Goal: Task Accomplishment & Management: Manage account settings

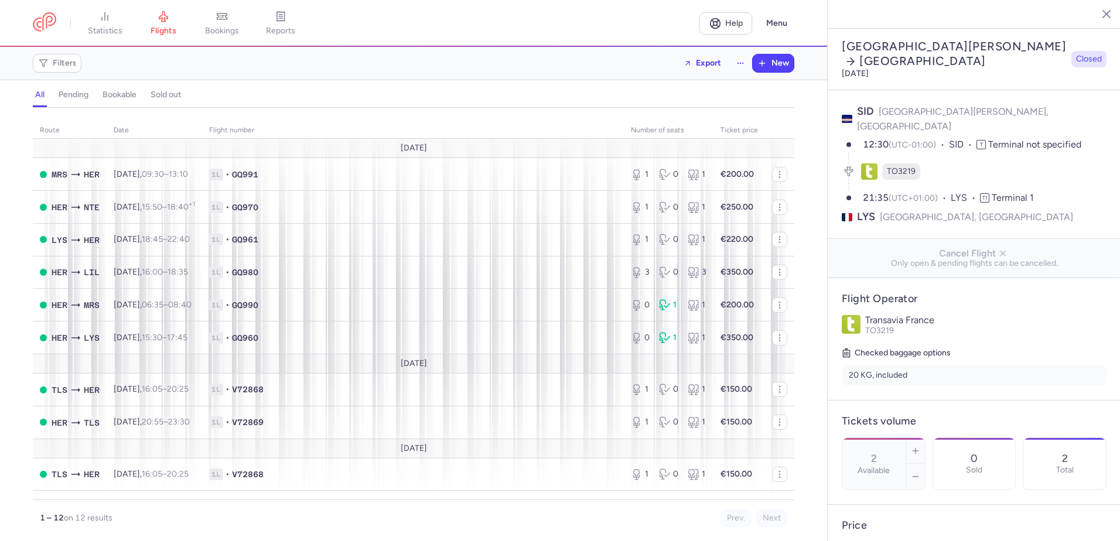
select select "days"
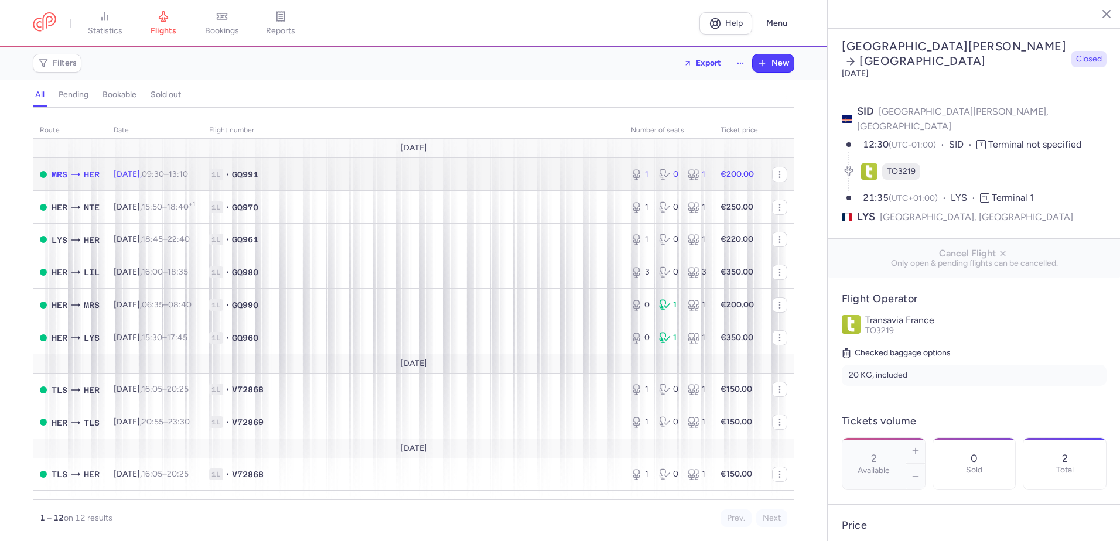
click at [720, 169] on strong "€200.00" at bounding box center [736, 174] width 33 height 10
click at [772, 173] on button "button" at bounding box center [779, 174] width 15 height 15
click at [545, 187] on td "1L • GQ991" at bounding box center [413, 174] width 422 height 33
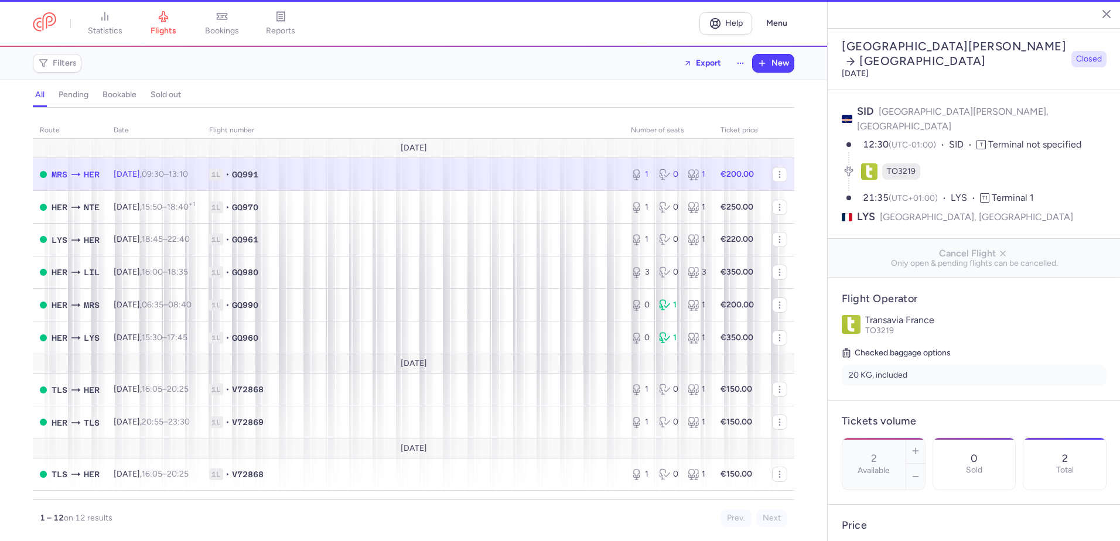
click at [538, 172] on span "1L • GQ991" at bounding box center [413, 175] width 408 height 12
type input "1"
type input "2"
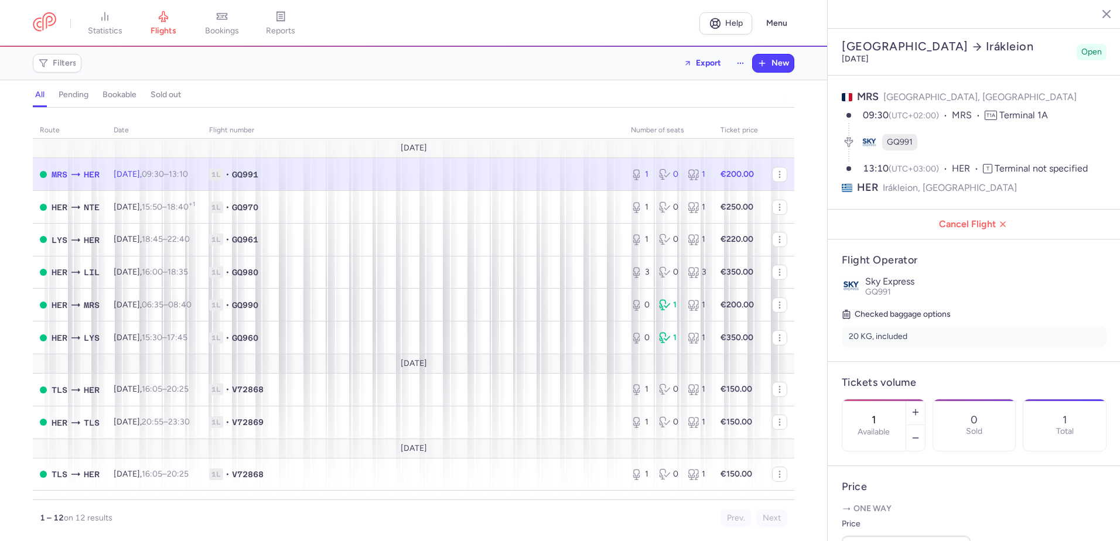
scroll to position [176, 0]
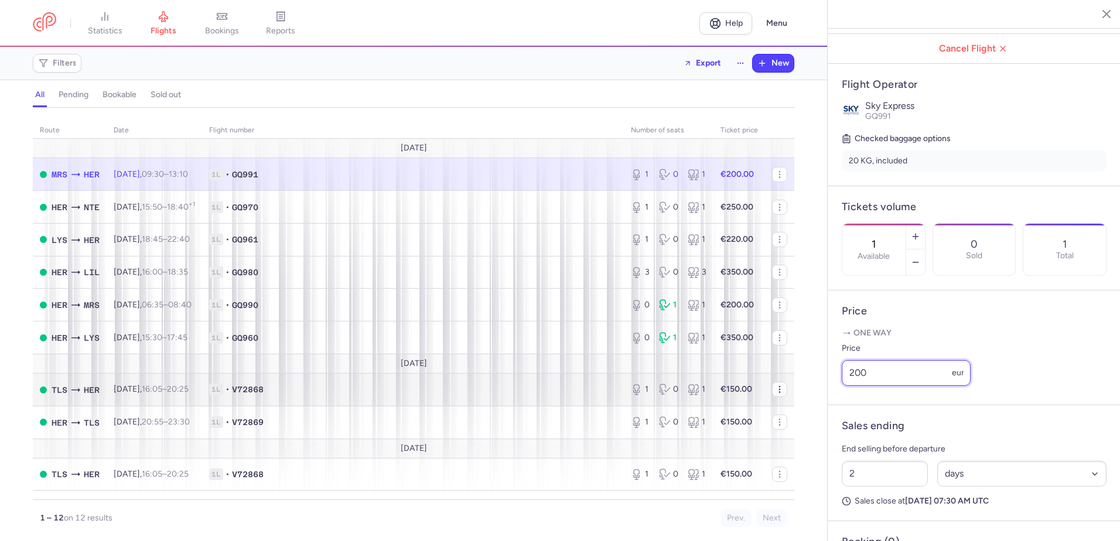
drag, startPoint x: 880, startPoint y: 403, endPoint x: 772, endPoint y: 389, distance: 108.6
click at [803, 391] on div "statistics flights bookings reports Help Menu Filters Export New all pending bo…" at bounding box center [560, 270] width 1120 height 541
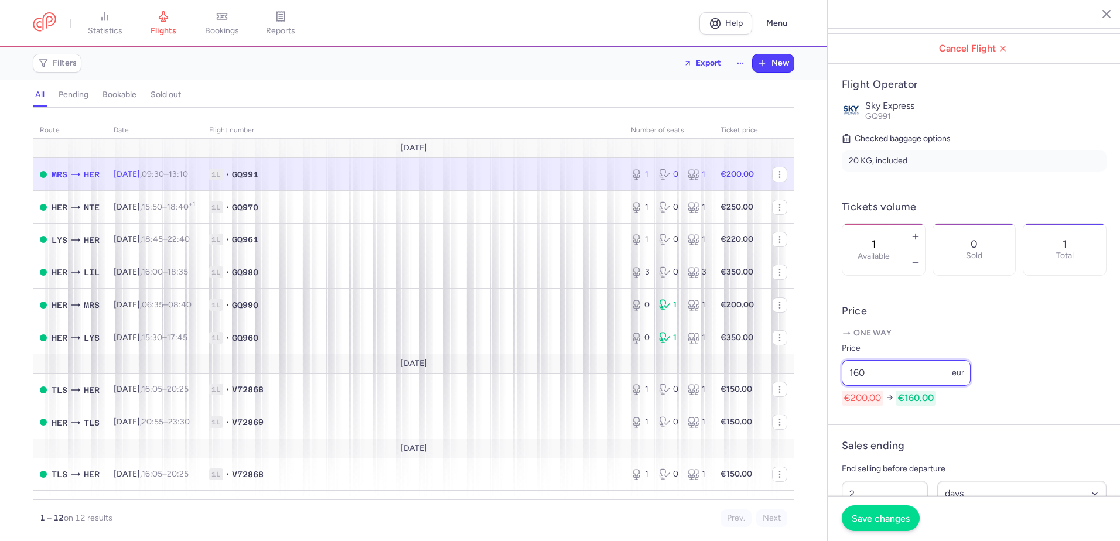
type input "160"
click at [888, 511] on button "Save changes" at bounding box center [880, 518] width 78 height 26
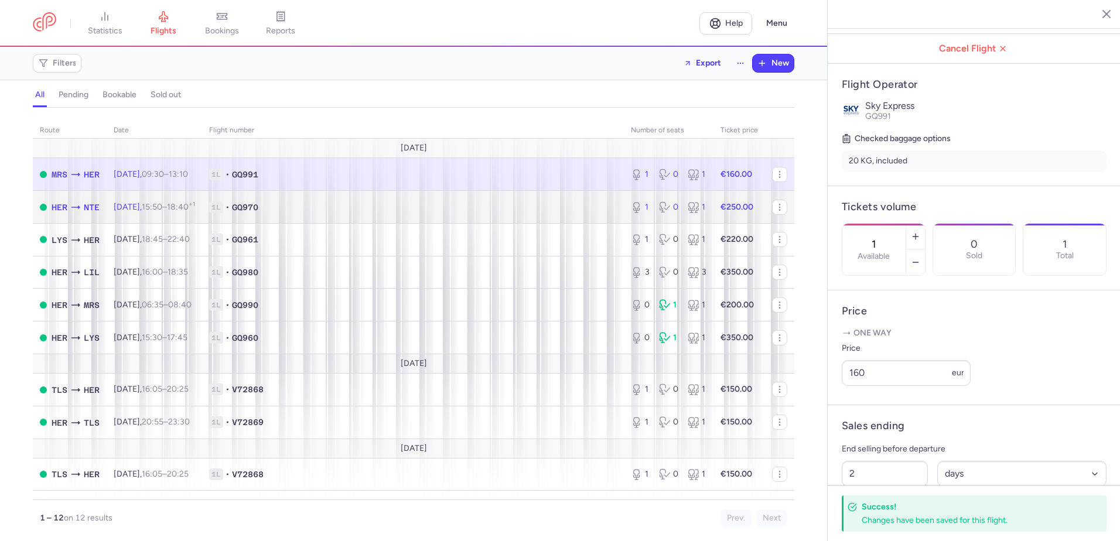
click at [722, 213] on td "€250.00" at bounding box center [739, 207] width 52 height 33
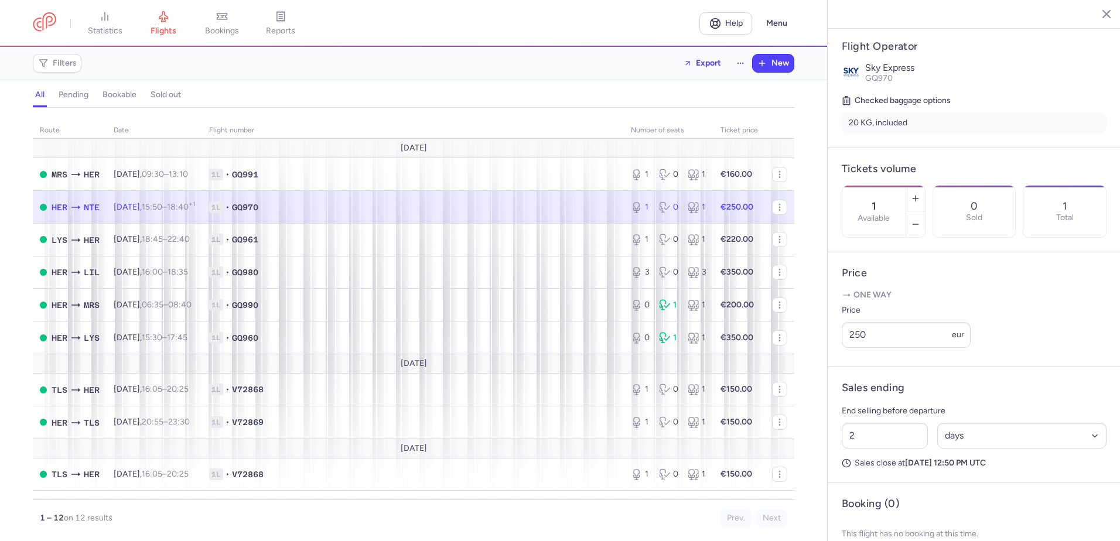
scroll to position [234, 0]
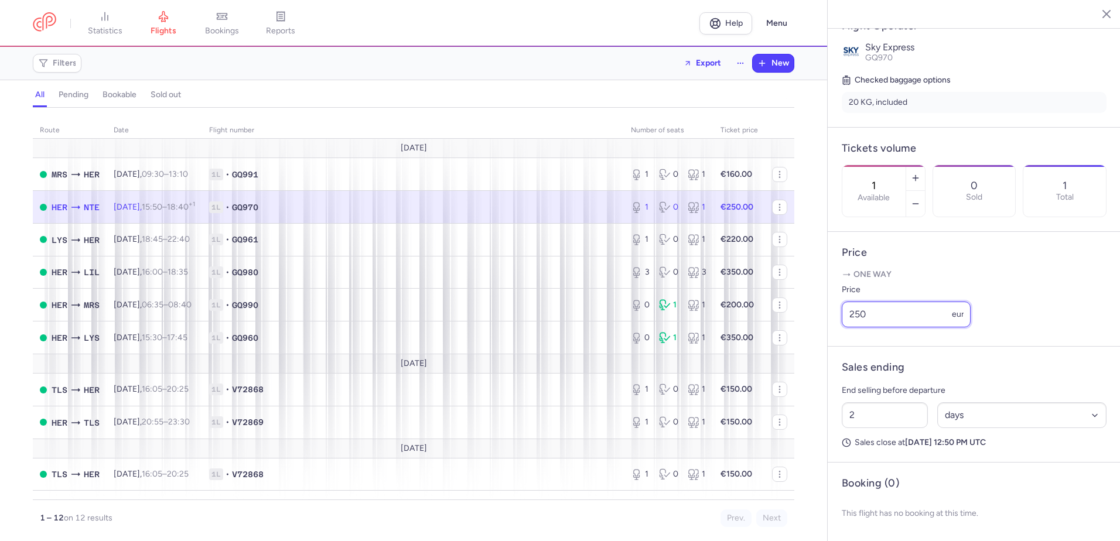
drag, startPoint x: 894, startPoint y: 364, endPoint x: 810, endPoint y: 362, distance: 83.8
click at [815, 362] on div "statistics flights bookings reports Help Menu Filters Export New all pending bo…" at bounding box center [560, 270] width 1120 height 541
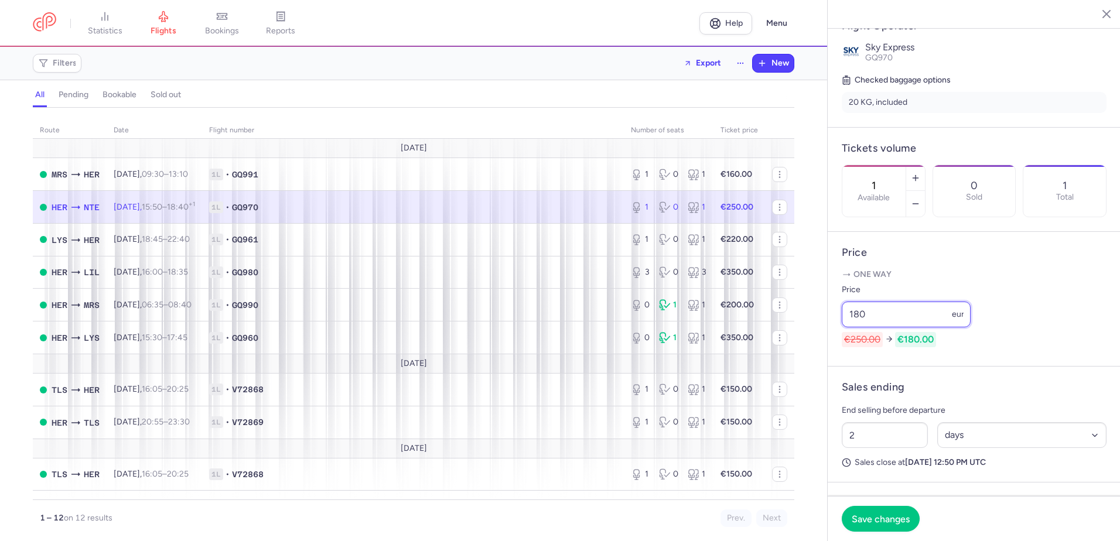
type input "180"
click at [1026, 287] on article "Price One way Price 180 eur €250.00 €180.00" at bounding box center [973, 299] width 293 height 135
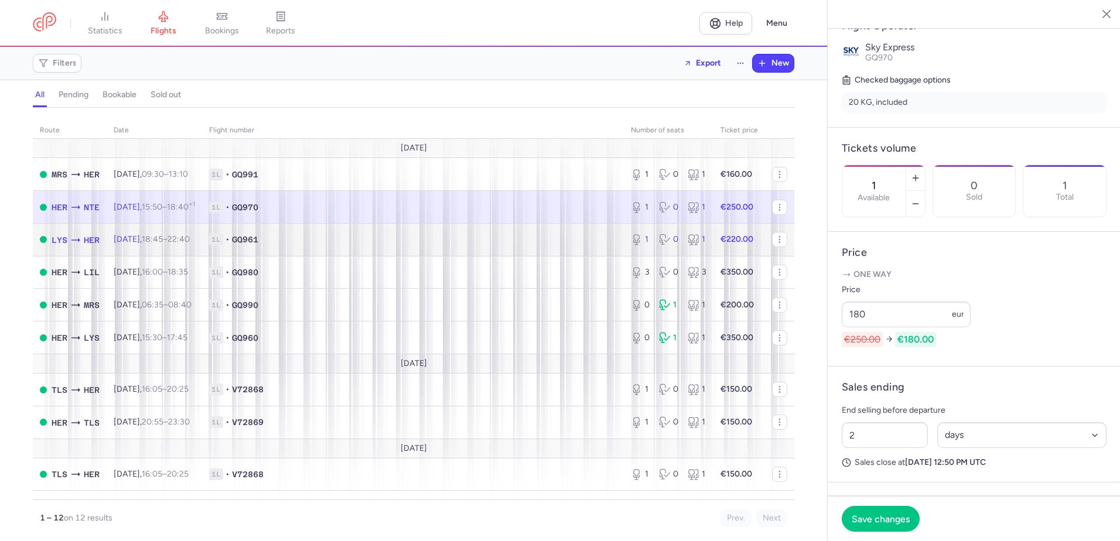
click at [720, 241] on strong "€220.00" at bounding box center [736, 239] width 33 height 10
click at [772, 240] on button "button" at bounding box center [779, 239] width 15 height 15
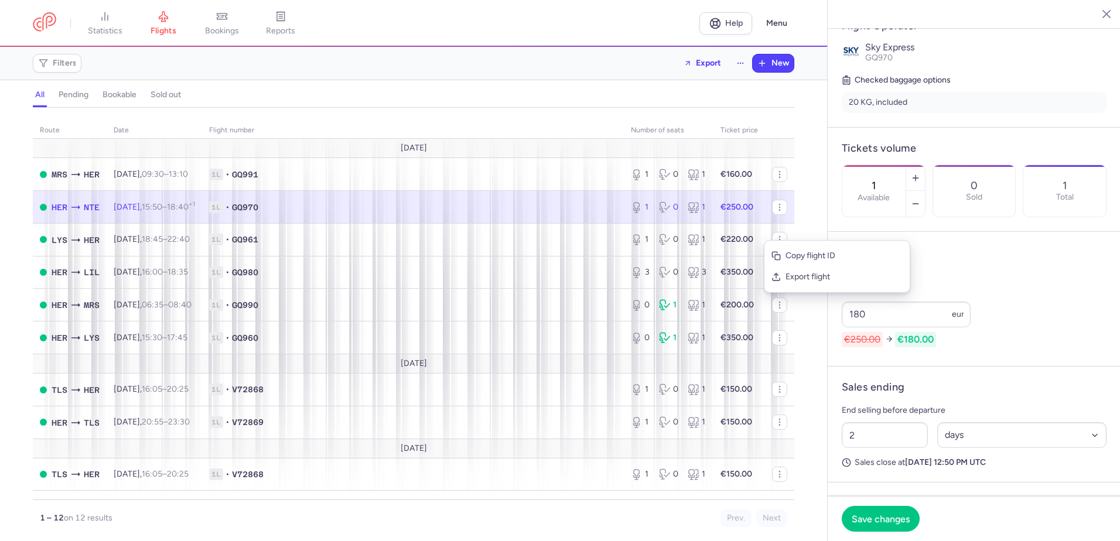
click at [929, 394] on header "Sales ending" at bounding box center [973, 387] width 265 height 13
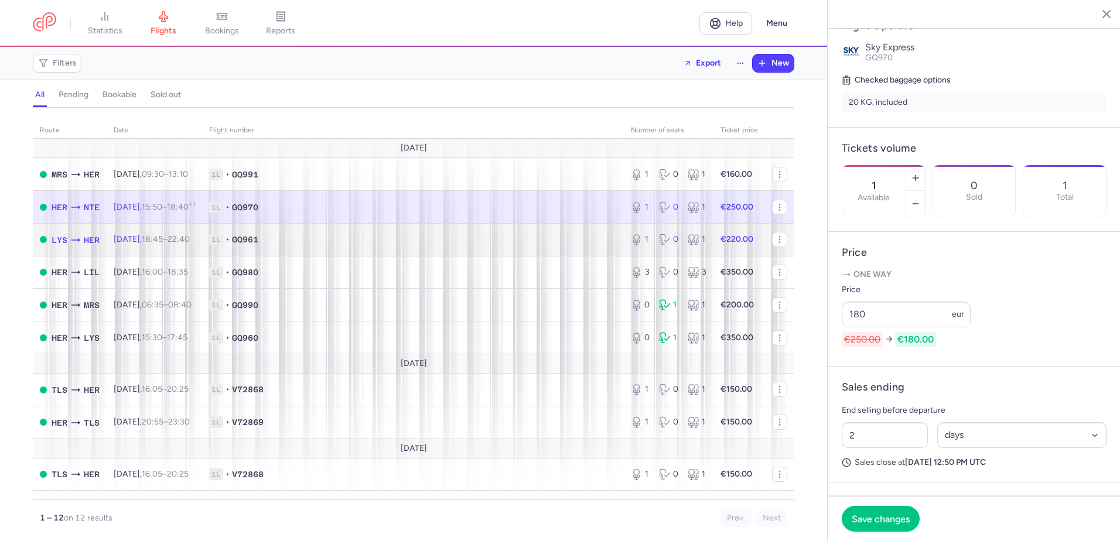
click at [746, 239] on td "€220.00" at bounding box center [739, 239] width 52 height 33
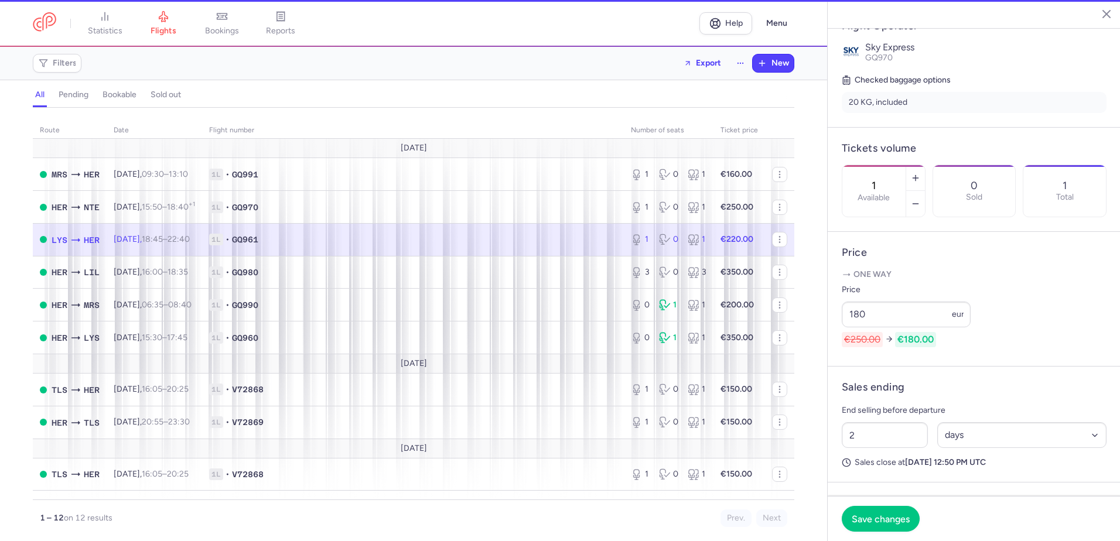
scroll to position [221, 0]
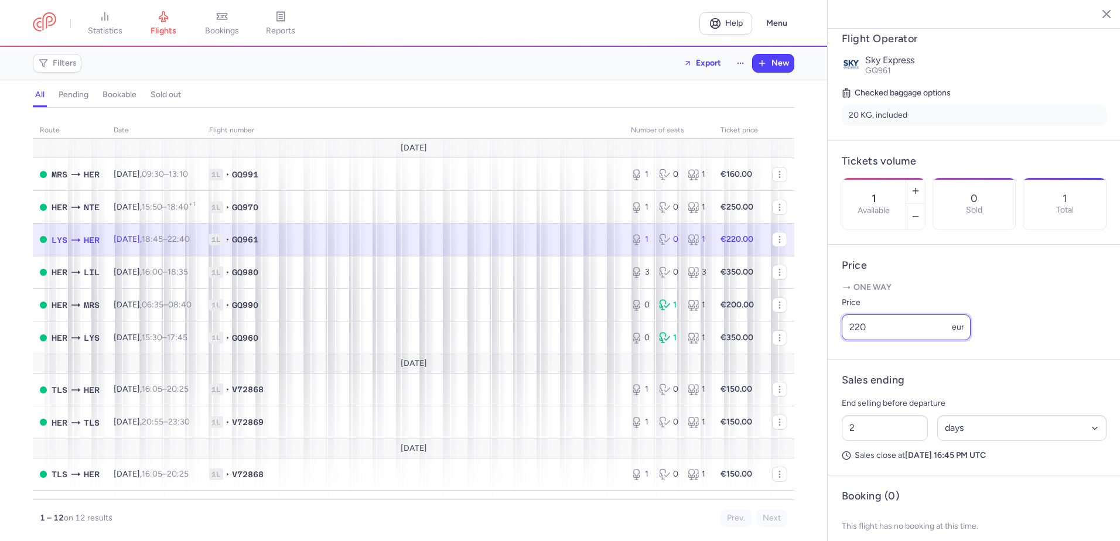
drag, startPoint x: 877, startPoint y: 361, endPoint x: 860, endPoint y: 357, distance: 18.0
click at [864, 340] on input "220" at bounding box center [905, 327] width 129 height 26
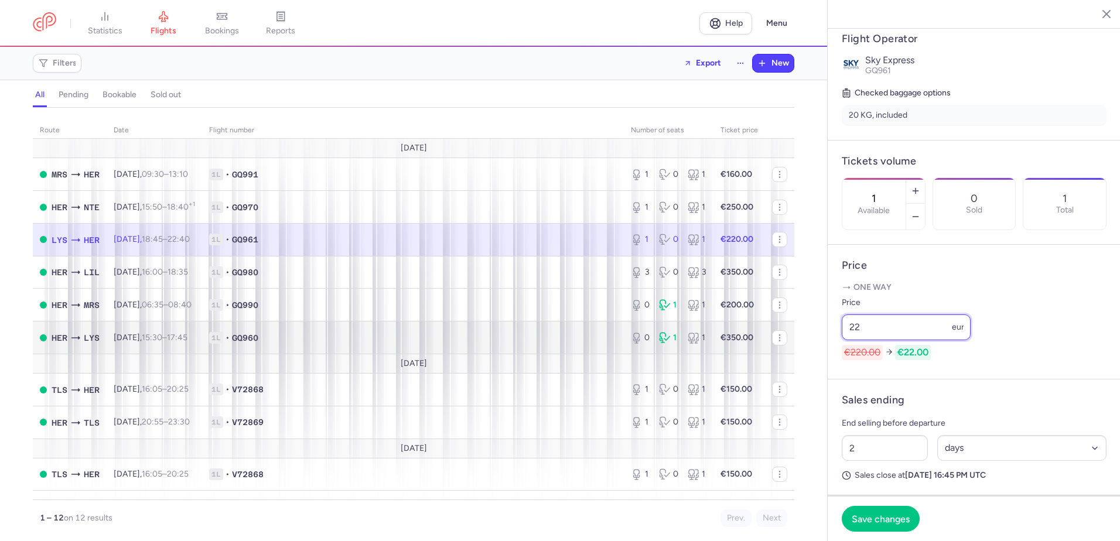
type input "2"
type input "160"
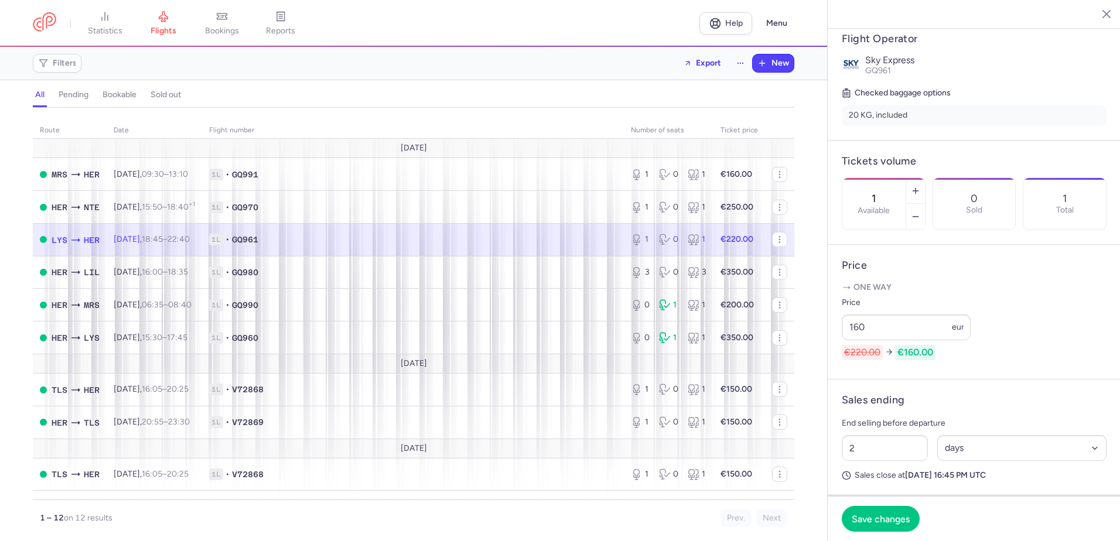
click at [1058, 413] on article "Sales ending End selling before departure 2 Select an option hours days Sales c…" at bounding box center [973, 437] width 293 height 116
click at [880, 519] on span "Save changes" at bounding box center [880, 518] width 58 height 11
